Goal: Answer question/provide support

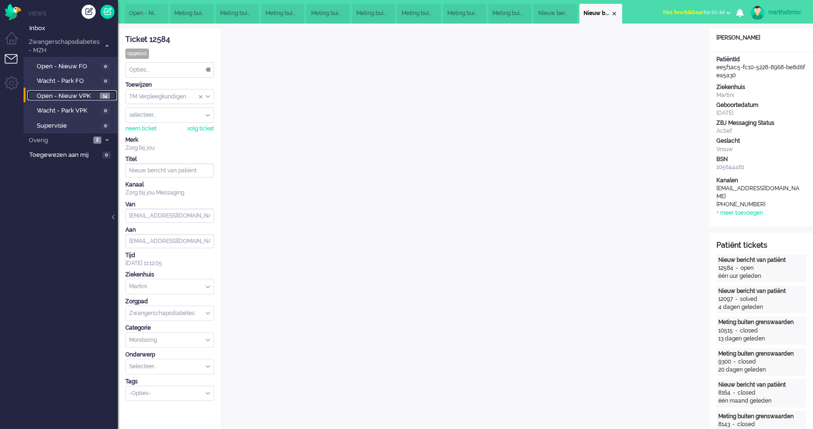
click at [83, 97] on span "Open - Nieuw VPK" at bounding box center [67, 96] width 61 height 9
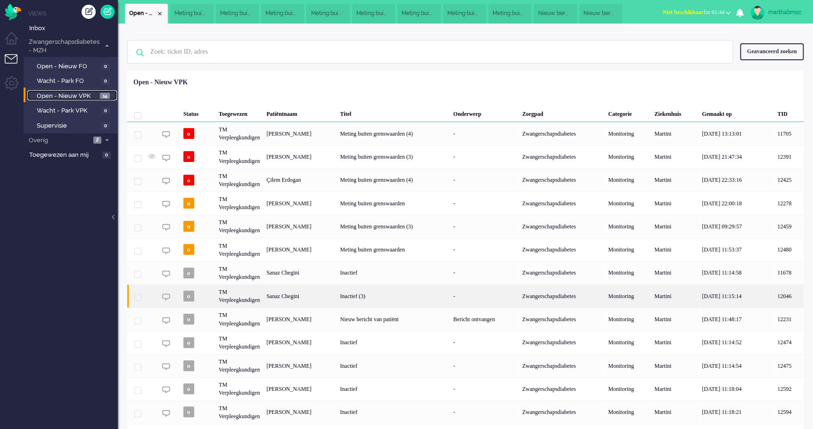
scroll to position [36, 0]
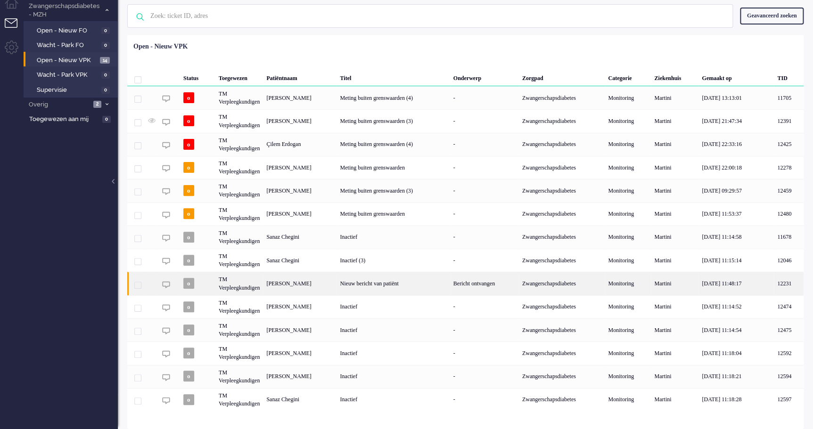
click at [424, 286] on div "Nieuw bericht van patiënt" at bounding box center [392, 283] width 113 height 23
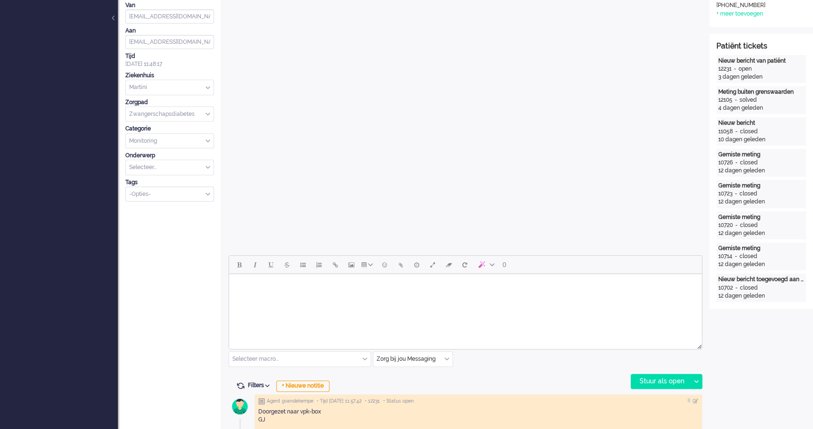
scroll to position [371, 0]
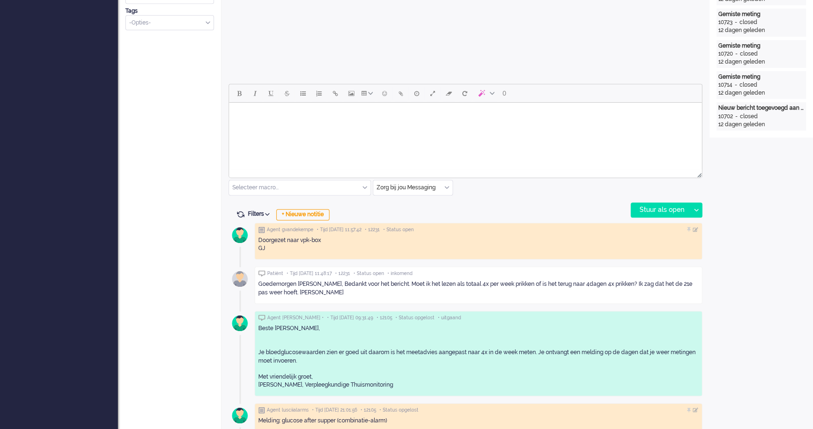
click at [295, 123] on html at bounding box center [465, 115] width 473 height 24
click at [307, 119] on body "Goedemiddag," at bounding box center [465, 118] width 465 height 24
click at [291, 114] on body "Goedemiddag," at bounding box center [465, 118] width 465 height 24
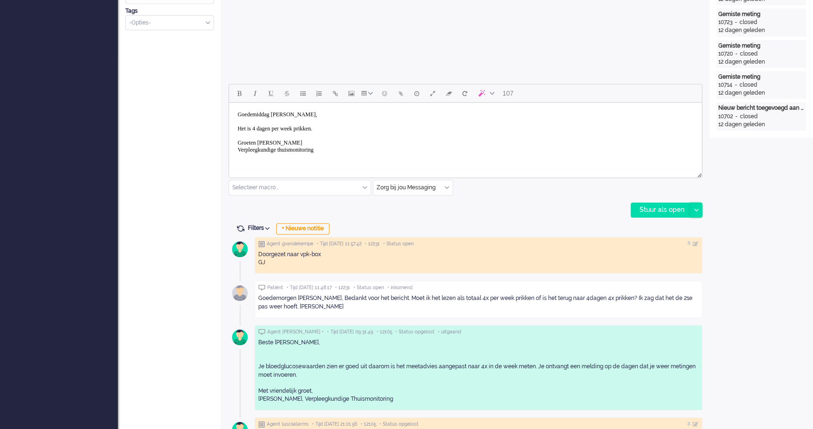
click at [695, 211] on icon at bounding box center [696, 210] width 5 height 3
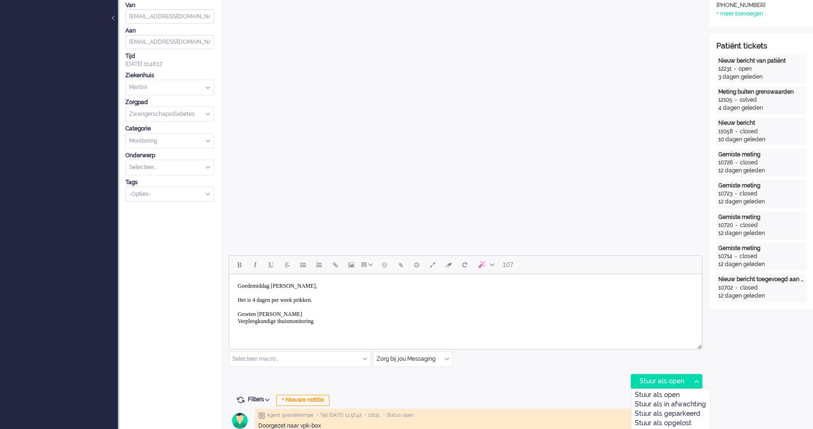
scroll to position [328, 0]
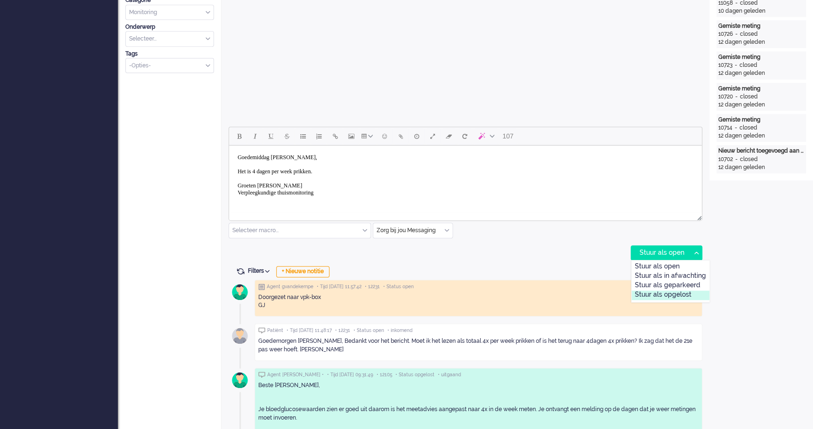
click at [668, 294] on div "Stuur als opgelost" at bounding box center [670, 295] width 78 height 9
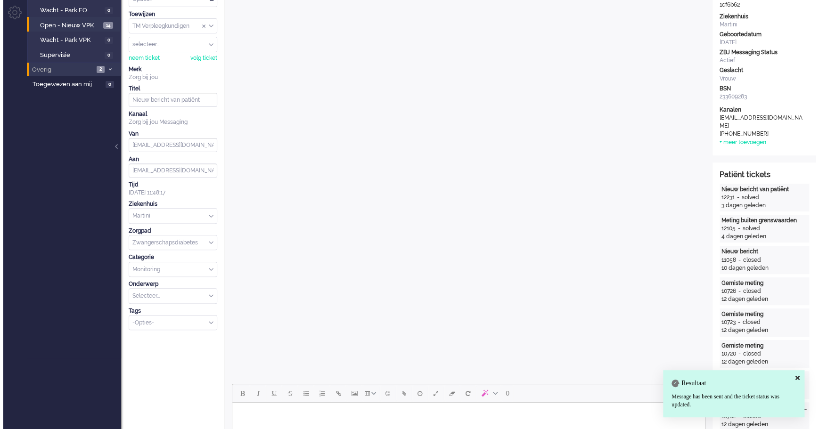
scroll to position [0, 0]
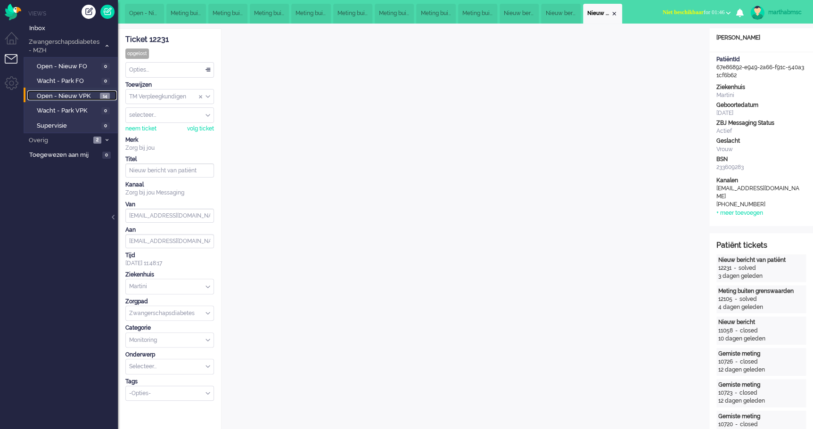
click at [64, 97] on span "Open - Nieuw VPK" at bounding box center [67, 96] width 61 height 9
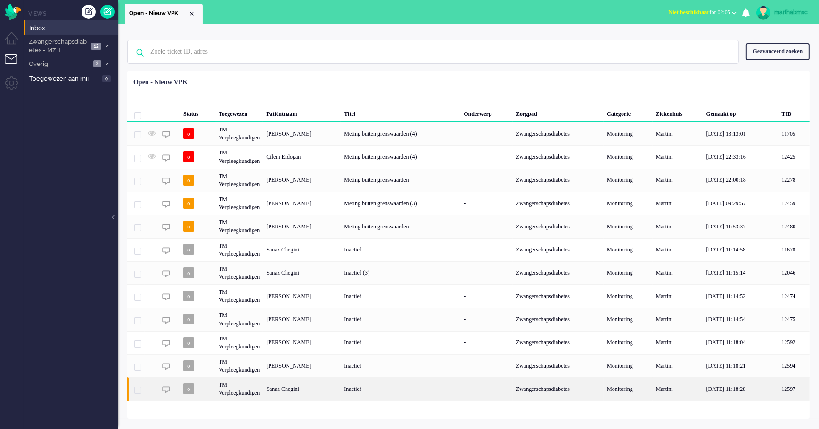
click at [297, 391] on div "Sanaz Chegini" at bounding box center [302, 388] width 78 height 23
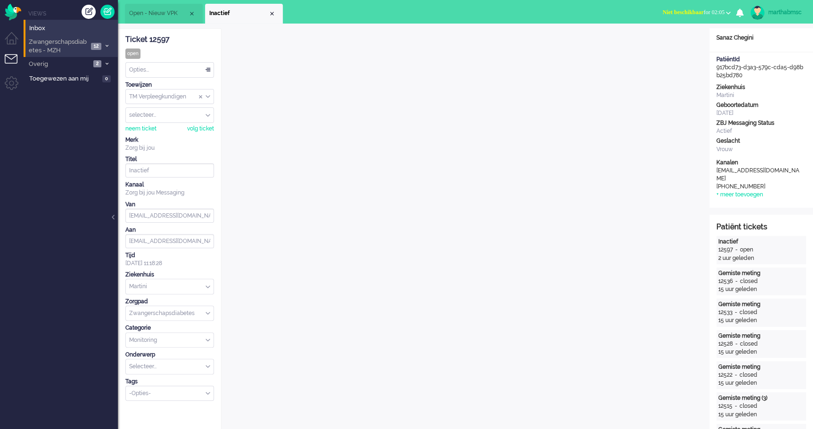
click at [69, 43] on span "Zwangerschapsdiabetes - MZH" at bounding box center [57, 46] width 61 height 17
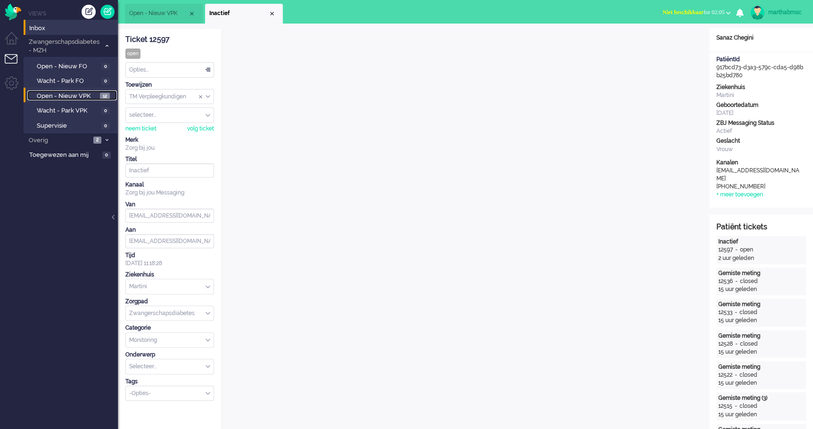
click at [72, 98] on span "Open - Nieuw VPK" at bounding box center [67, 96] width 61 height 9
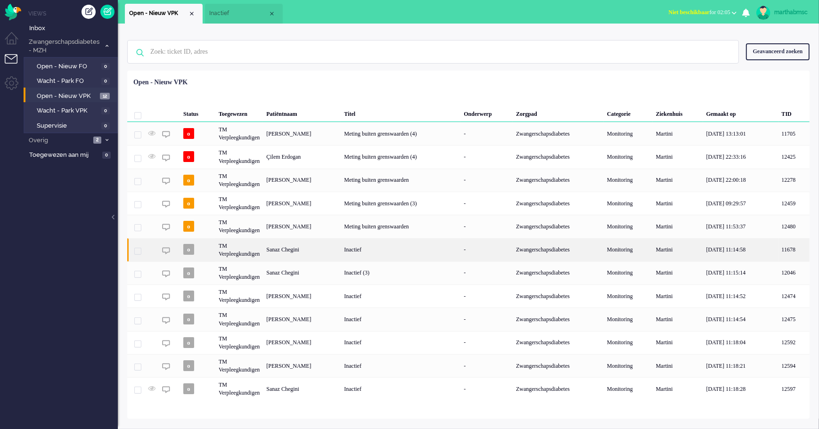
click at [303, 252] on div "Sanaz Chegini" at bounding box center [302, 249] width 78 height 23
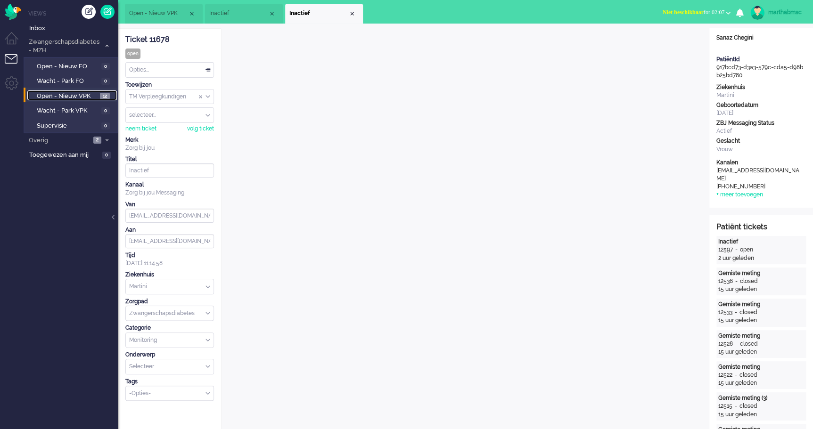
click at [66, 98] on span "Open - Nieuw VPK" at bounding box center [67, 96] width 61 height 9
